Goal: Navigation & Orientation: Find specific page/section

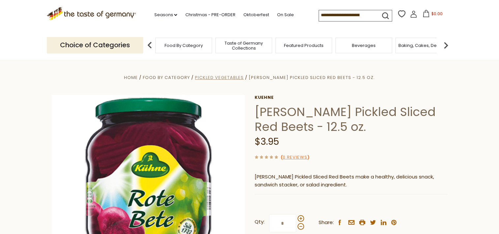
click at [244, 78] on span "Pickled Vegetables" at bounding box center [219, 77] width 49 height 6
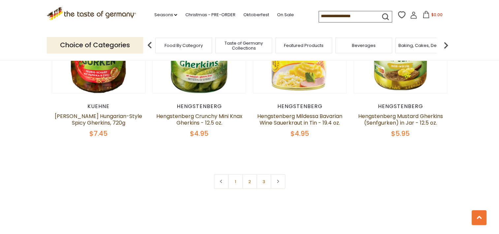
scroll to position [1565, 0]
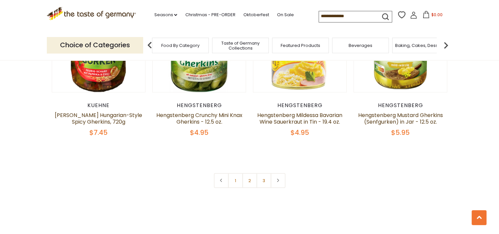
click at [188, 46] on span "Food By Category" at bounding box center [180, 45] width 38 height 5
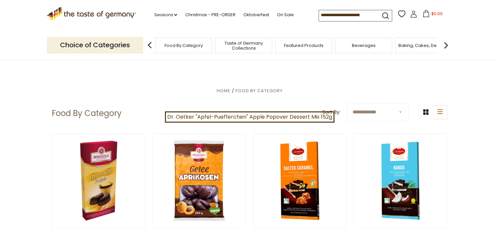
click at [119, 44] on p "Choice of Categories" at bounding box center [95, 45] width 96 height 16
click at [446, 46] on img at bounding box center [446, 45] width 13 height 13
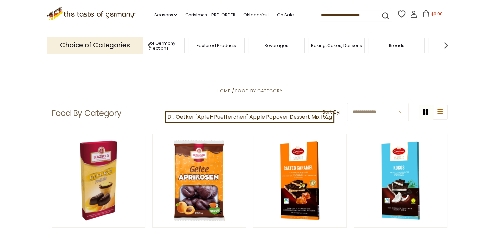
click at [446, 46] on img at bounding box center [446, 45] width 13 height 13
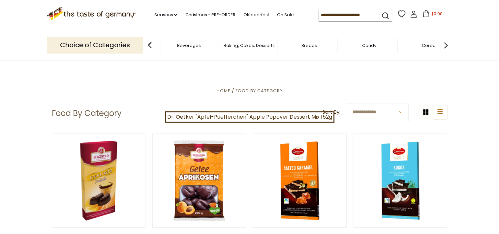
click at [446, 46] on img at bounding box center [446, 45] width 13 height 13
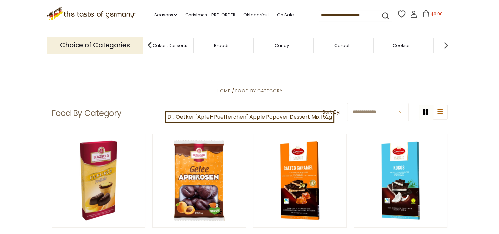
click at [446, 46] on img at bounding box center [446, 45] width 13 height 13
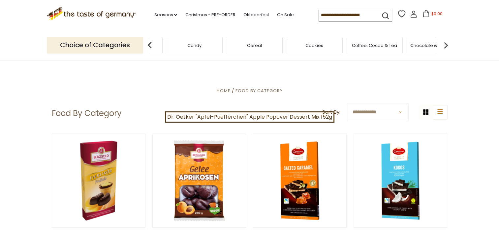
click at [446, 46] on img at bounding box center [446, 45] width 13 height 13
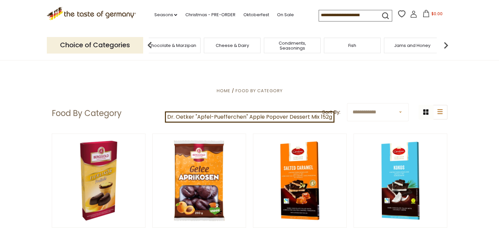
click at [446, 46] on img at bounding box center [446, 45] width 13 height 13
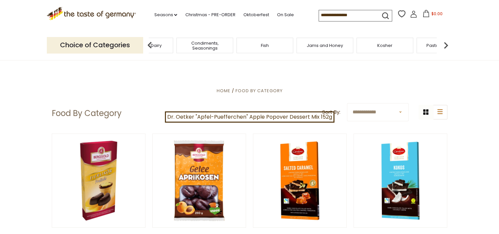
click at [446, 46] on img at bounding box center [446, 45] width 13 height 13
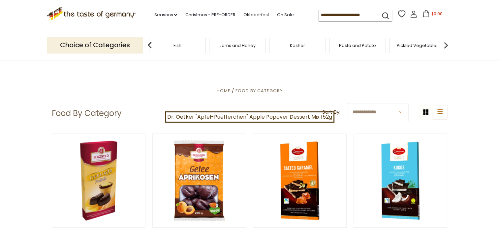
click at [446, 46] on img at bounding box center [446, 45] width 13 height 13
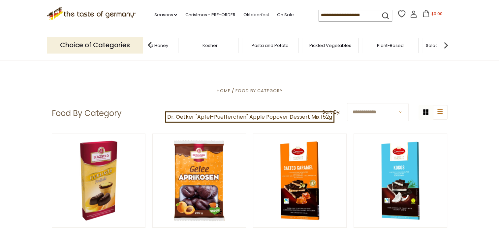
click at [446, 46] on img at bounding box center [446, 45] width 13 height 13
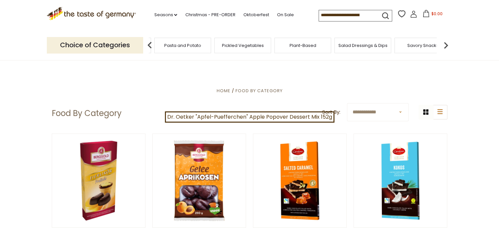
click at [446, 46] on img at bounding box center [446, 45] width 13 height 13
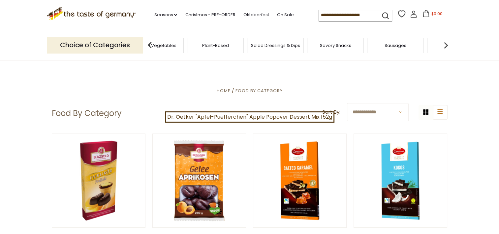
click at [446, 46] on img at bounding box center [446, 45] width 13 height 13
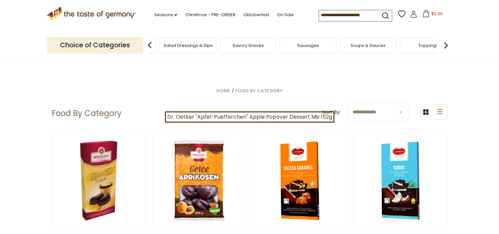
click at [446, 46] on img at bounding box center [446, 45] width 13 height 13
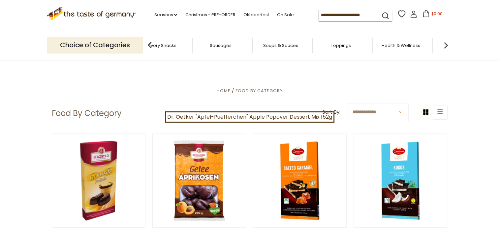
click at [220, 46] on span "Sausages" at bounding box center [221, 45] width 22 height 5
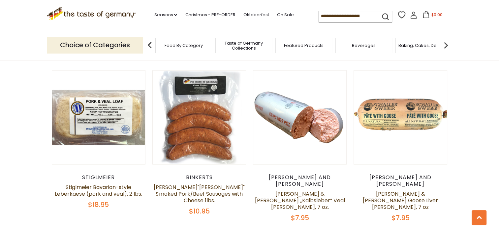
scroll to position [1555, 0]
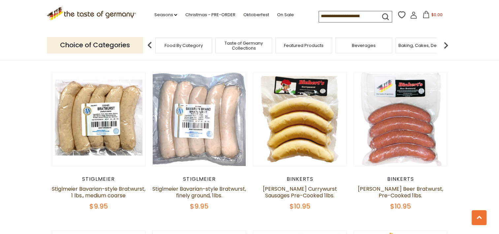
scroll to position [680, 0]
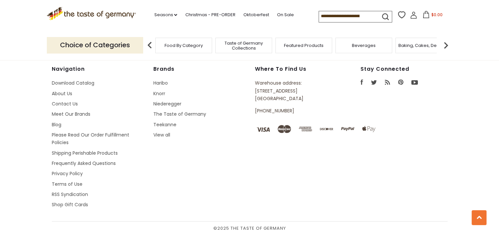
scroll to position [976, 0]
